Goal: Information Seeking & Learning: Learn about a topic

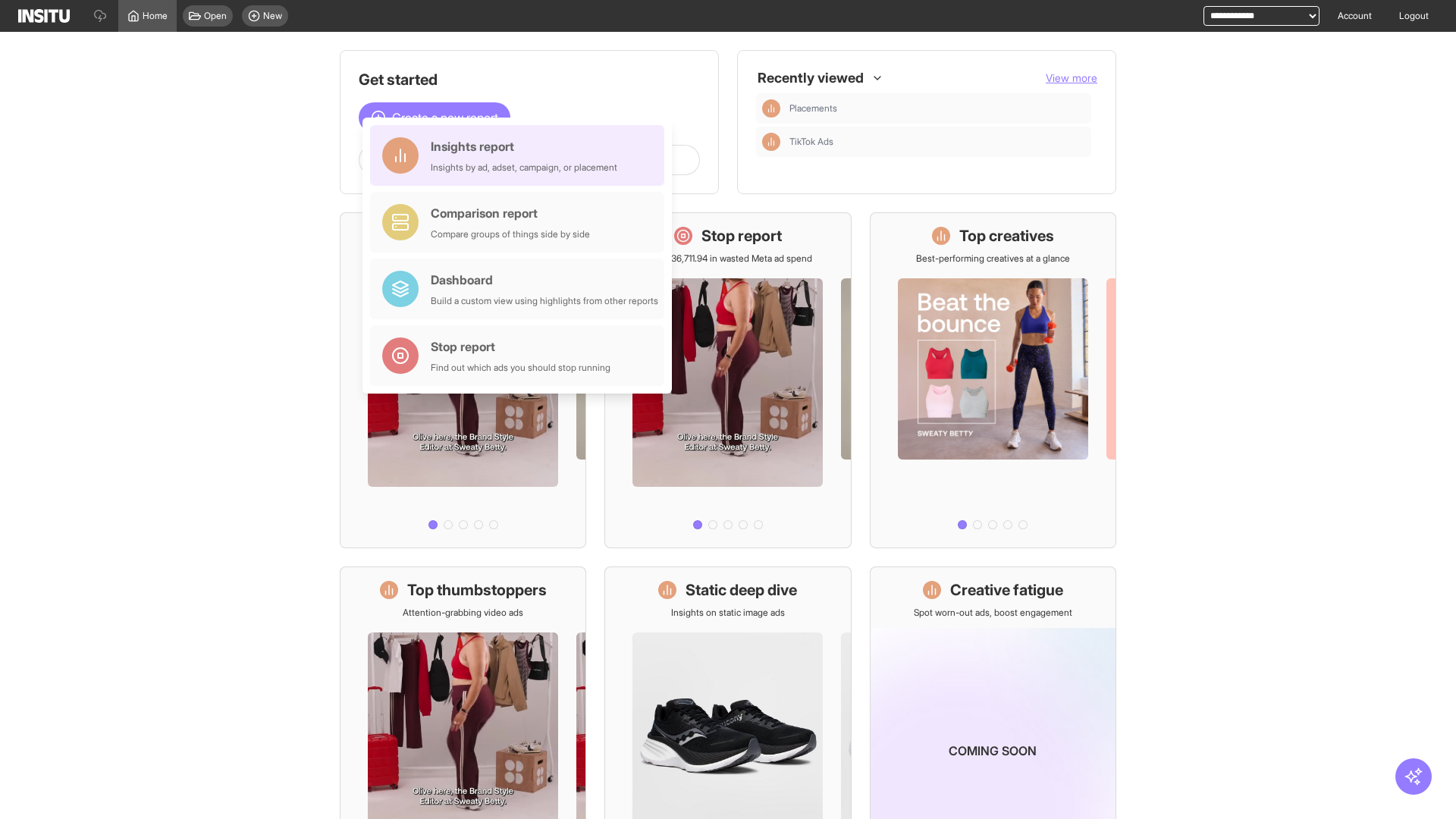
click at [521, 156] on div "Insights report Insights by ad, adset, campaign, or placement" at bounding box center [523, 156] width 187 height 37
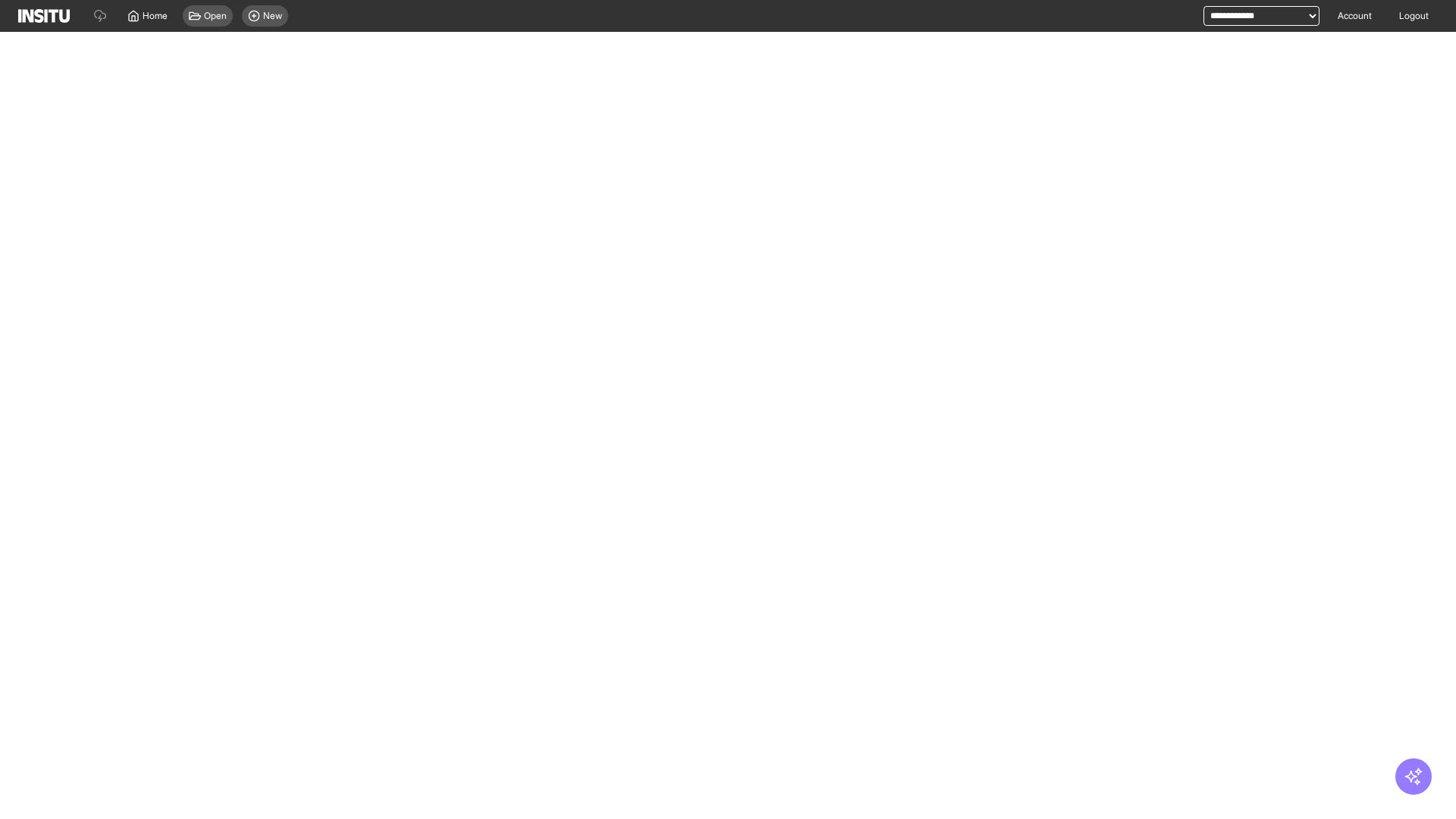
select select "**"
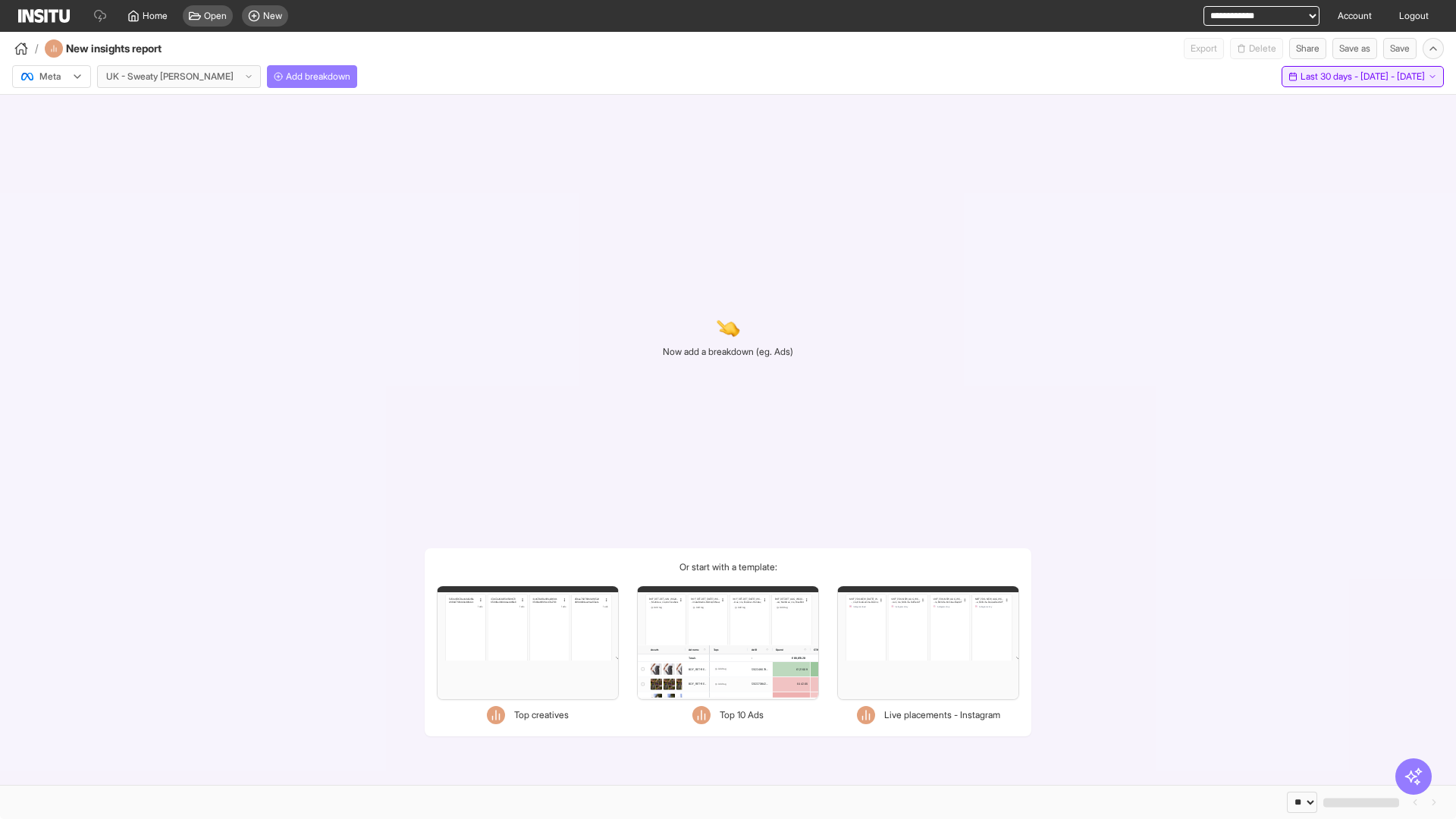
click at [1328, 76] on span "Last 30 days - [DATE] - [DATE]" at bounding box center [1362, 76] width 125 height 12
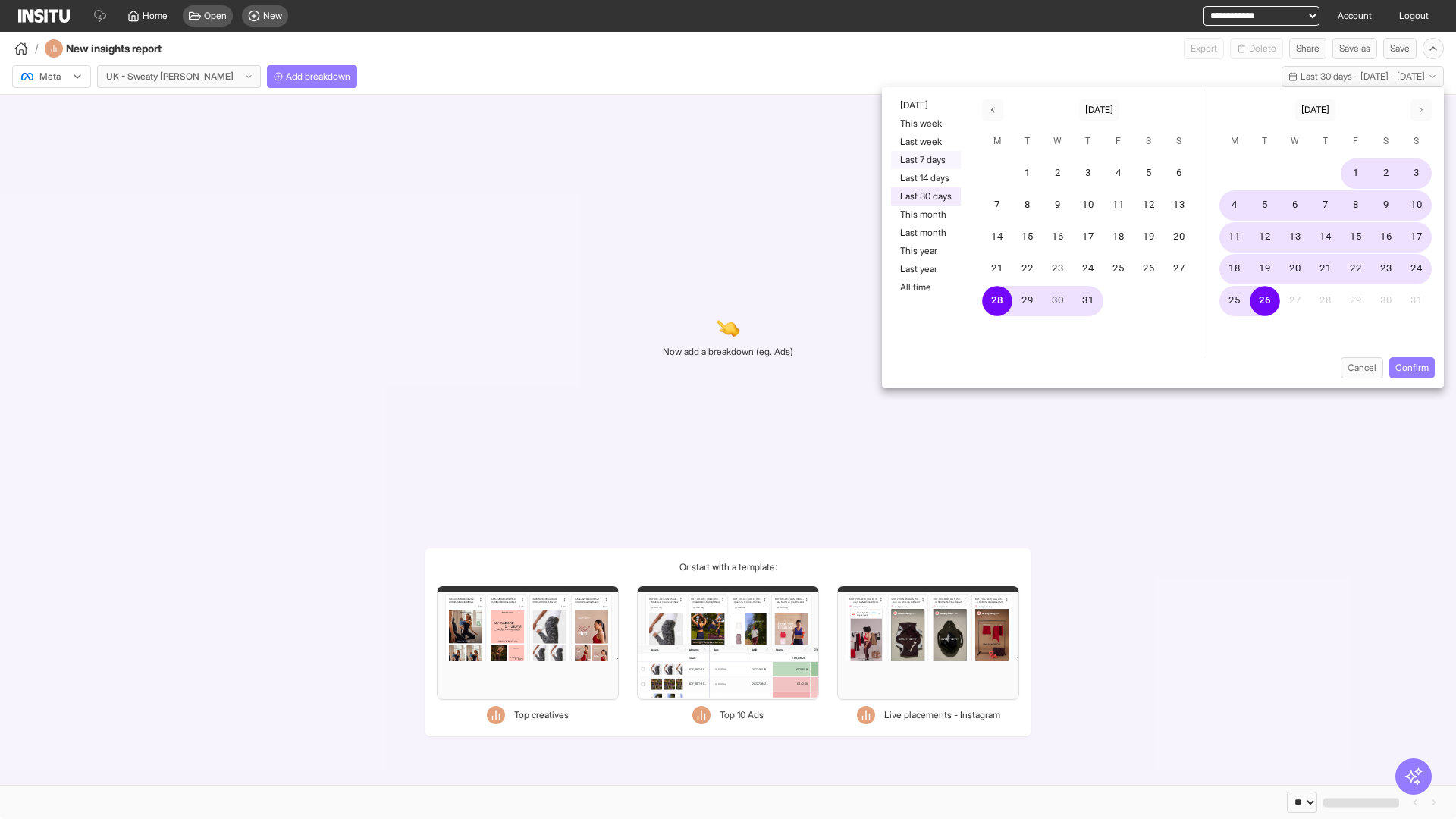
click at [925, 160] on button "Last 7 days" at bounding box center [926, 160] width 70 height 18
